Goal: Use online tool/utility: Utilize a website feature to perform a specific function

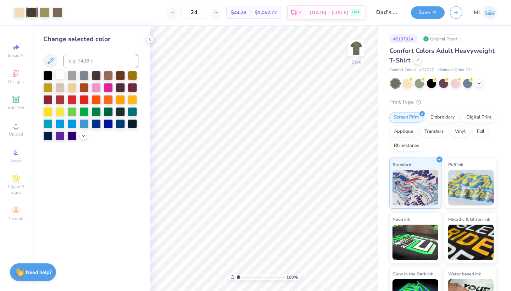
click at [58, 76] on div at bounding box center [59, 74] width 9 height 9
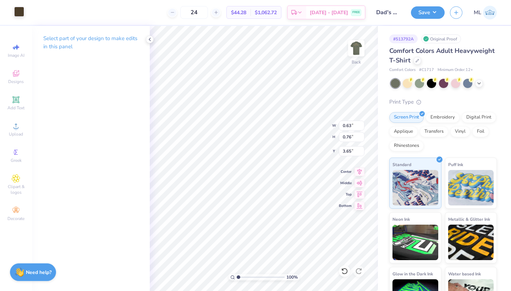
click at [23, 10] on div at bounding box center [19, 12] width 10 height 10
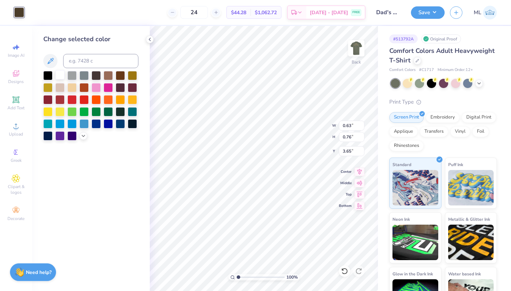
click at [59, 75] on div at bounding box center [59, 74] width 9 height 9
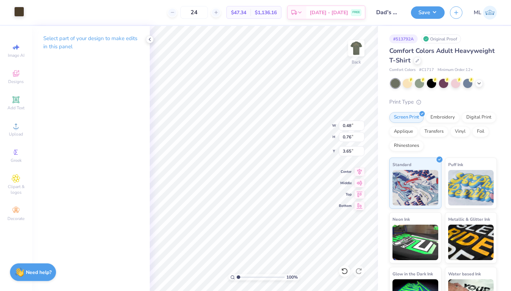
click at [15, 12] on div at bounding box center [19, 12] width 10 height 10
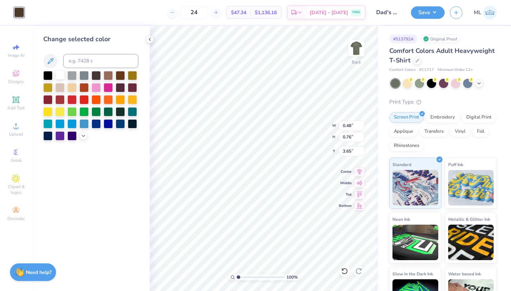
click at [60, 74] on div at bounding box center [59, 74] width 9 height 9
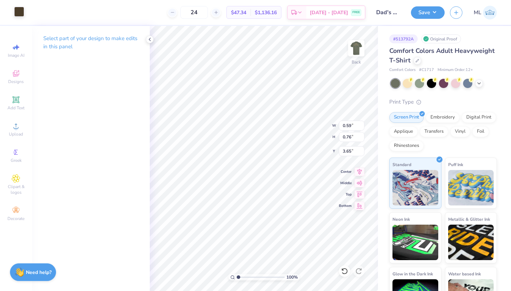
click at [22, 11] on div at bounding box center [19, 12] width 10 height 10
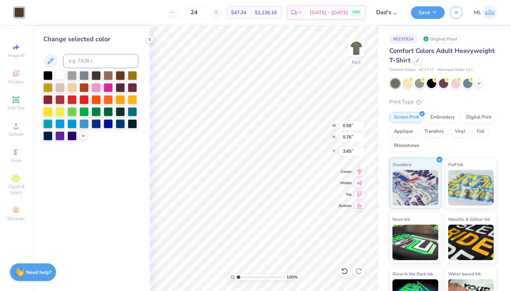
click at [60, 75] on div at bounding box center [59, 74] width 9 height 9
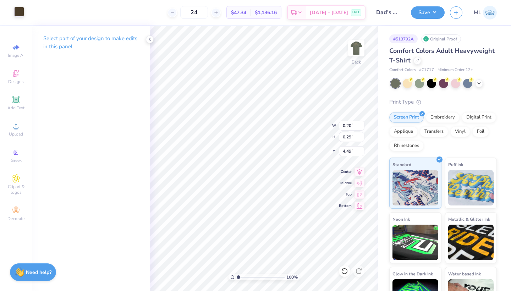
click at [18, 10] on div at bounding box center [19, 12] width 10 height 10
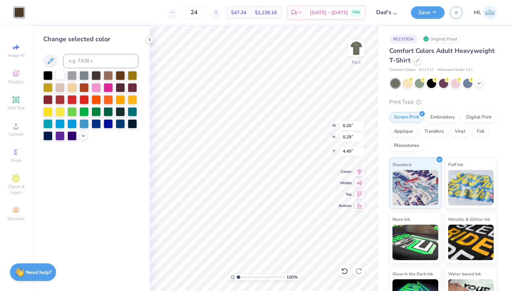
click at [62, 75] on div at bounding box center [59, 74] width 9 height 9
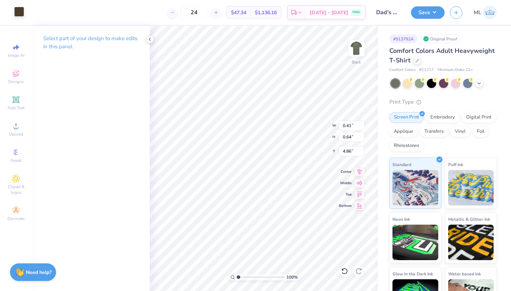
click at [19, 12] on div at bounding box center [19, 12] width 10 height 10
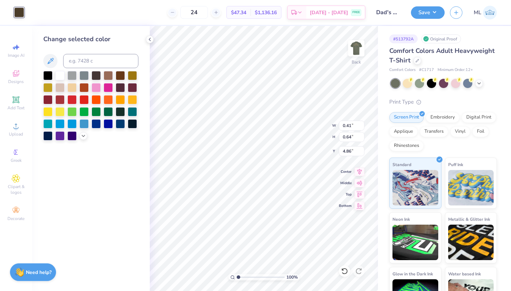
click at [54, 77] on div at bounding box center [90, 106] width 95 height 70
click at [61, 76] on div at bounding box center [59, 74] width 9 height 9
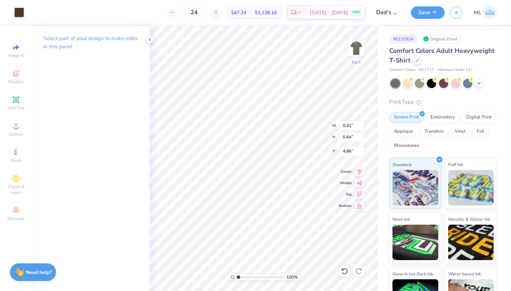
click at [18, 5] on div "Art colors" at bounding box center [12, 12] width 24 height 25
click at [18, 7] on div at bounding box center [19, 12] width 10 height 10
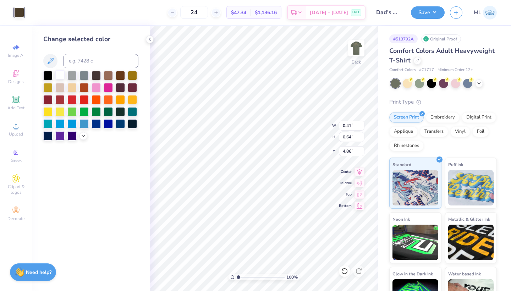
click at [61, 80] on div at bounding box center [59, 74] width 9 height 9
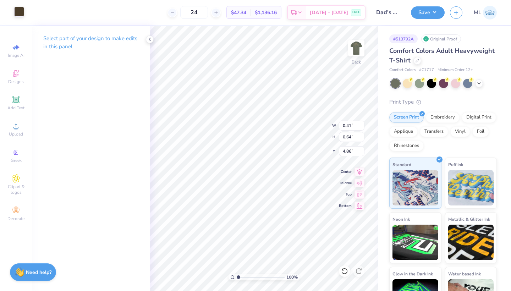
click at [20, 8] on div at bounding box center [19, 12] width 10 height 10
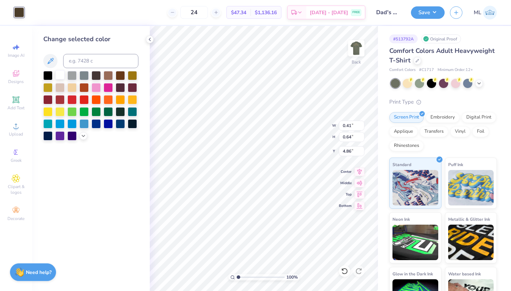
click at [60, 74] on div at bounding box center [59, 74] width 9 height 9
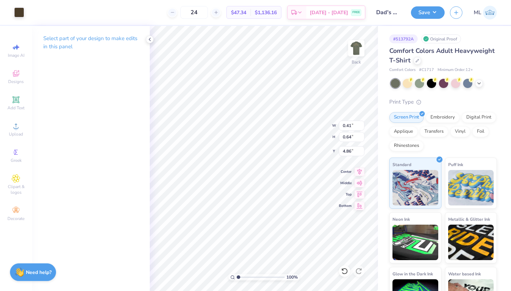
click at [10, 13] on div "Art colors" at bounding box center [12, 12] width 24 height 25
click at [17, 13] on div at bounding box center [19, 12] width 10 height 10
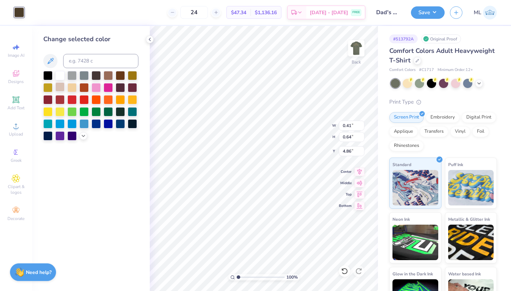
click at [56, 87] on div at bounding box center [59, 86] width 9 height 9
click at [59, 76] on div at bounding box center [59, 74] width 9 height 9
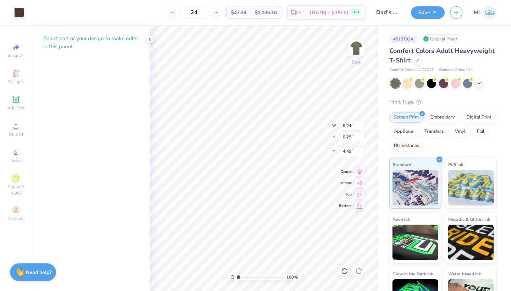
click at [13, 18] on div "Art colors" at bounding box center [12, 12] width 24 height 25
click at [18, 13] on div at bounding box center [19, 12] width 10 height 10
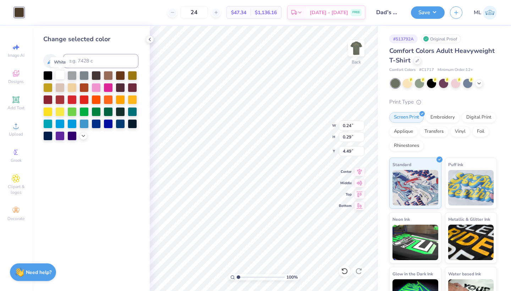
click at [60, 75] on div at bounding box center [59, 74] width 9 height 9
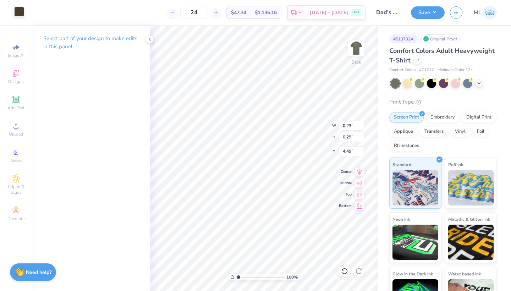
click at [22, 12] on div at bounding box center [19, 12] width 10 height 10
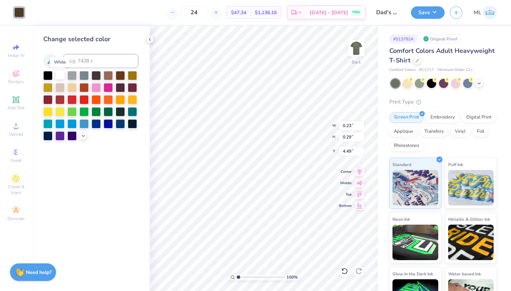
click at [56, 71] on div at bounding box center [59, 74] width 9 height 9
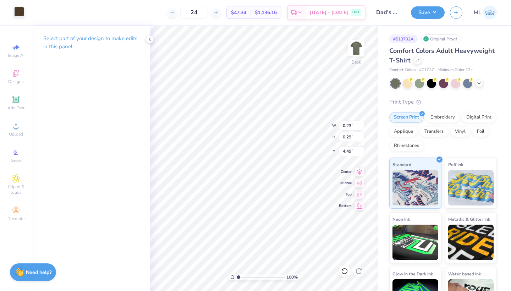
click at [22, 11] on div at bounding box center [19, 12] width 10 height 10
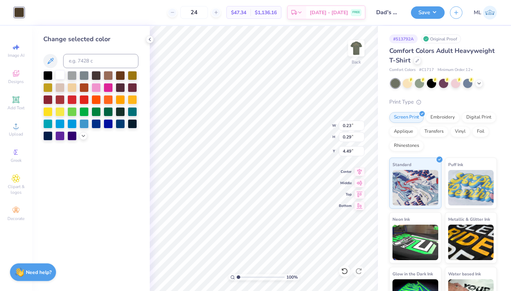
click at [64, 76] on div at bounding box center [59, 74] width 9 height 9
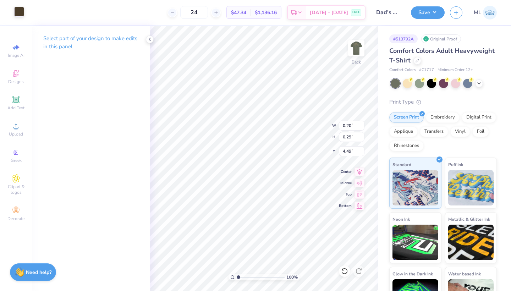
click at [21, 15] on div at bounding box center [19, 12] width 10 height 10
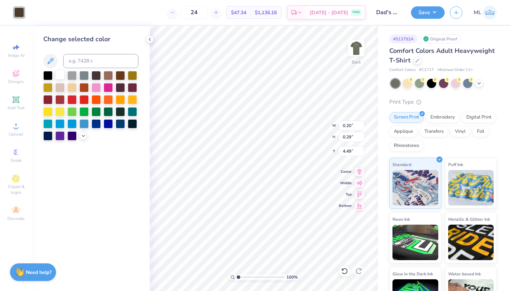
click at [60, 74] on div at bounding box center [59, 74] width 9 height 9
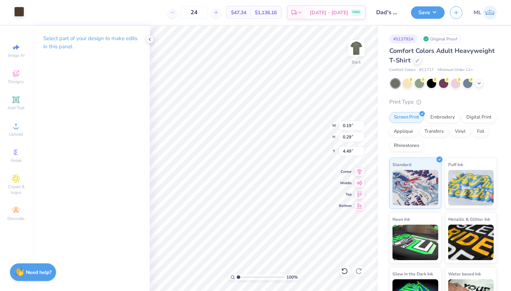
click at [19, 8] on div at bounding box center [19, 12] width 10 height 10
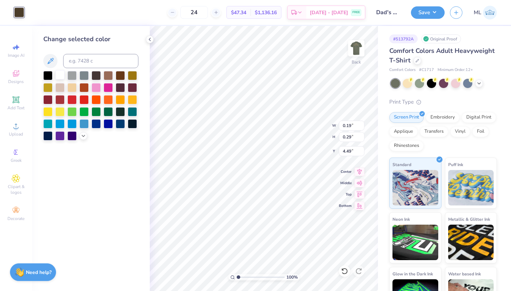
click at [59, 75] on div at bounding box center [59, 74] width 9 height 9
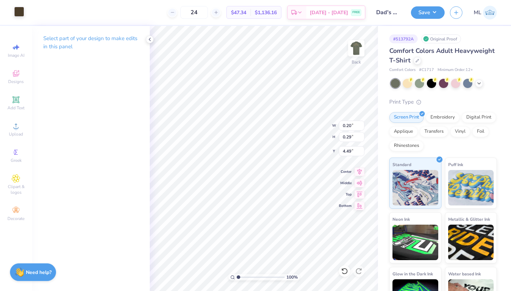
click at [20, 7] on div at bounding box center [19, 12] width 10 height 10
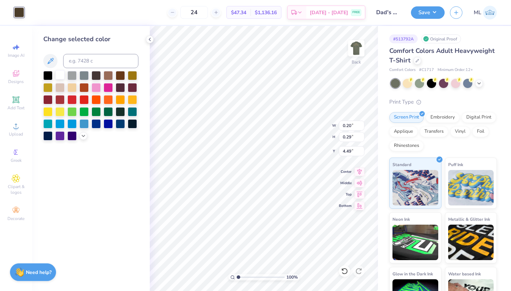
click at [62, 72] on div at bounding box center [59, 74] width 9 height 9
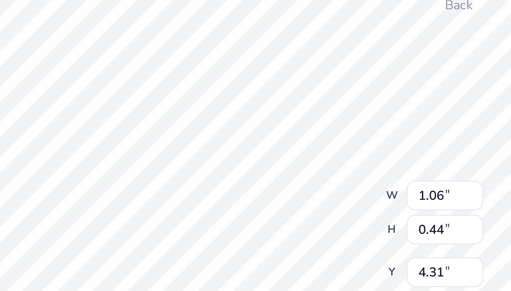
type input "0.06"
type input "0.09"
type input "4.49"
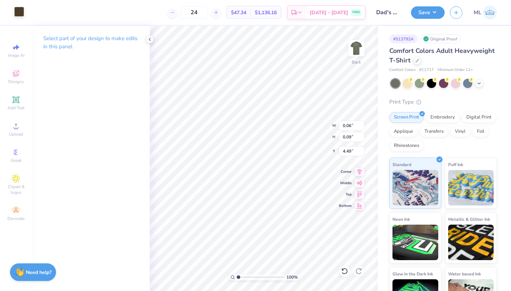
click at [14, 14] on div at bounding box center [19, 12] width 10 height 10
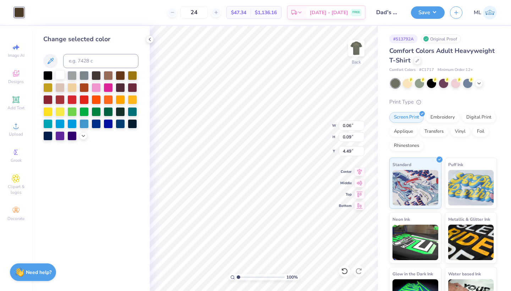
click at [61, 76] on div at bounding box center [59, 74] width 9 height 9
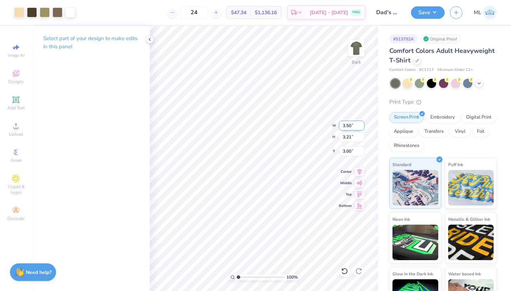
click at [303, 127] on div "100 % Back W 3.50 3.50 " H 3.21 3.21 " Y 3.00 3.00 " Center Middle Top Bottom" at bounding box center [264, 158] width 228 height 265
click at [366, 42] on img at bounding box center [356, 48] width 28 height 28
type input "3.00"
type input "8.94"
type input "8.21"
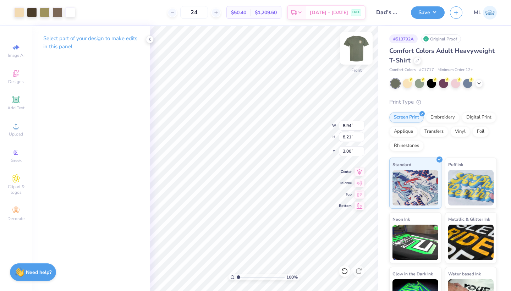
type input "14.07"
type input "12.92"
type input "11.96"
type input "10.98"
click at [355, 171] on icon at bounding box center [360, 170] width 10 height 9
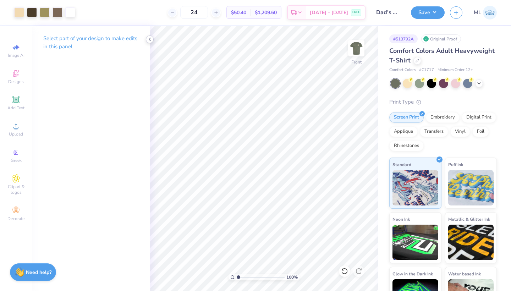
click at [150, 38] on icon at bounding box center [150, 40] width 6 height 6
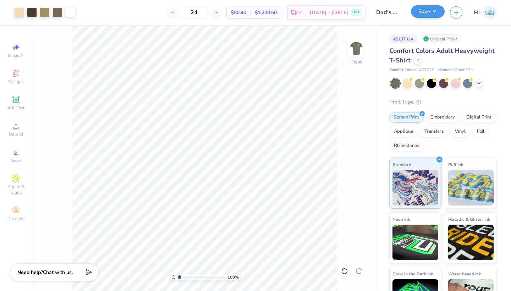
click at [438, 10] on button "Save" at bounding box center [428, 11] width 34 height 12
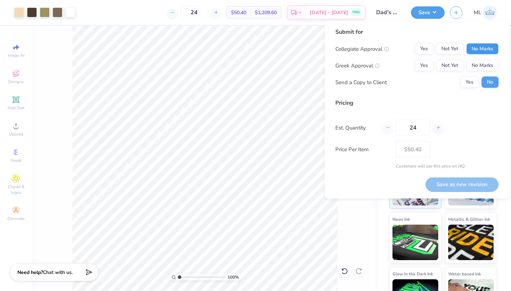
click at [480, 48] on button "No Marks" at bounding box center [482, 48] width 32 height 11
click at [422, 62] on button "Yes" at bounding box center [424, 65] width 18 height 11
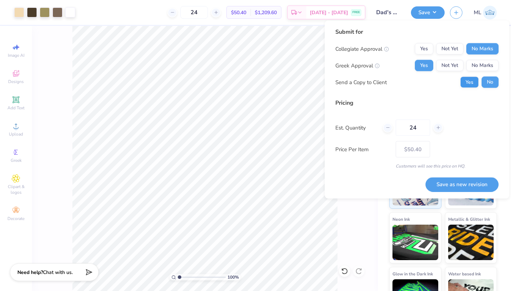
click at [471, 86] on button "Yes" at bounding box center [469, 82] width 18 height 11
click at [470, 181] on button "Save as new revision" at bounding box center [462, 184] width 73 height 15
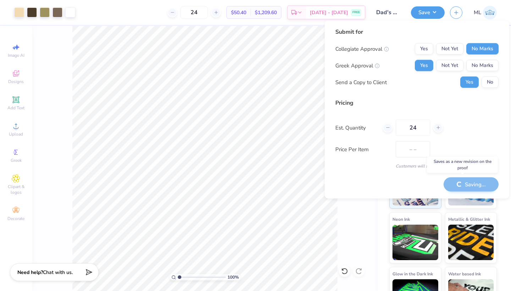
type input "$50.40"
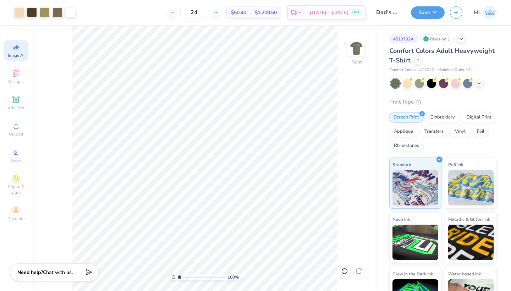
click at [8, 51] on div "Image AI" at bounding box center [16, 50] width 25 height 21
select select "4"
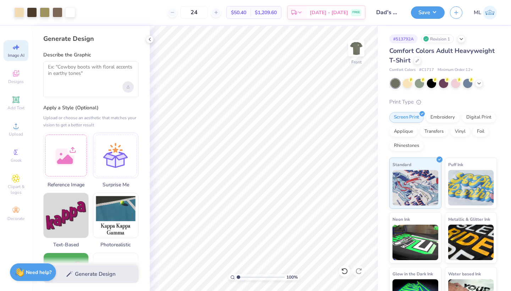
click at [132, 84] on div "Upload image" at bounding box center [127, 86] width 11 height 11
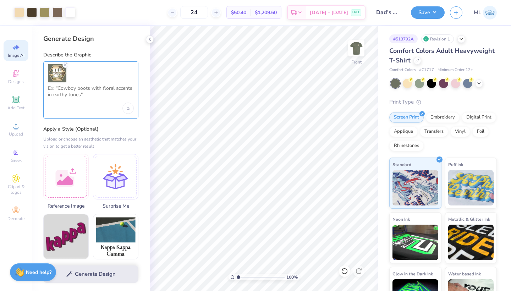
click at [62, 100] on textarea at bounding box center [91, 94] width 86 height 18
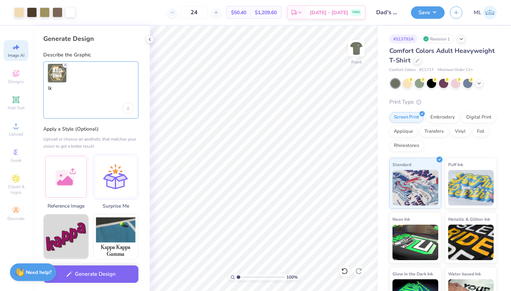
type textarea "l"
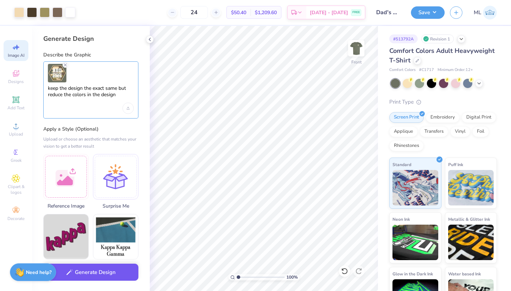
type textarea "keep the design the exact same but reduce the colors in the design"
click at [99, 272] on button "Generate Design" at bounding box center [90, 272] width 95 height 17
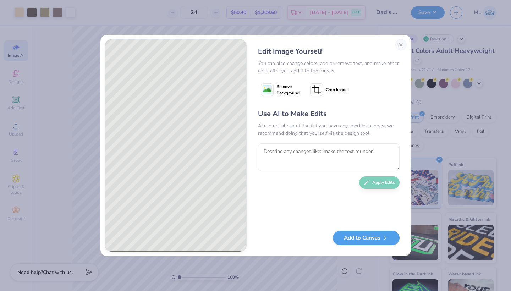
click at [401, 42] on button "Close" at bounding box center [400, 44] width 11 height 11
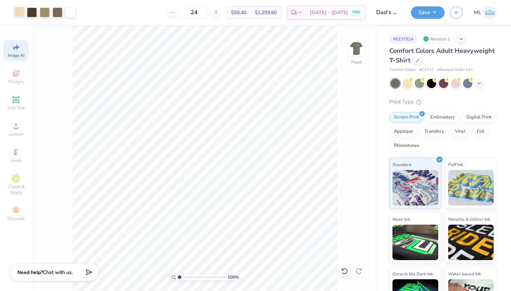
click at [17, 11] on div at bounding box center [19, 12] width 10 height 10
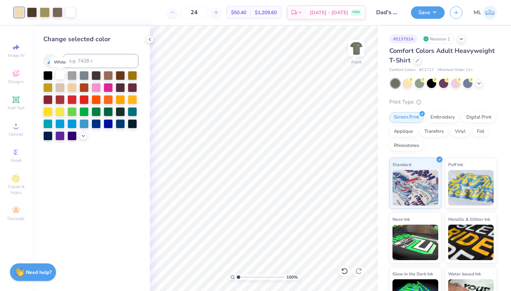
click at [57, 77] on div at bounding box center [59, 74] width 9 height 9
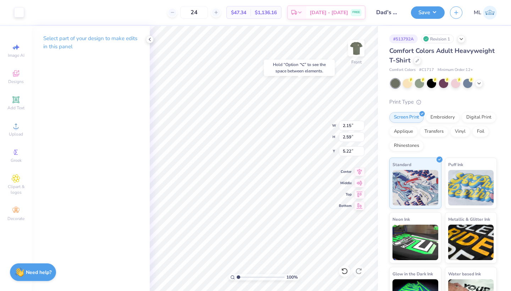
type input "5.21"
click at [139, 50] on div "Select part of your design to make edits in this panel" at bounding box center [91, 45] width 118 height 39
click at [17, 12] on div at bounding box center [19, 12] width 10 height 10
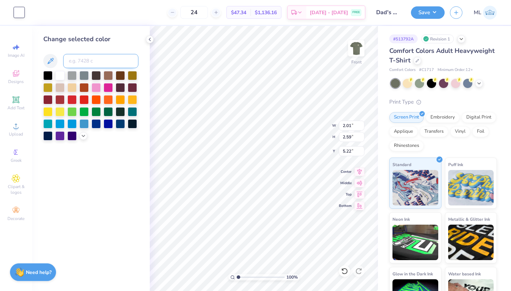
click at [97, 59] on input at bounding box center [100, 61] width 75 height 14
type input "7554"
